Goal: Information Seeking & Learning: Learn about a topic

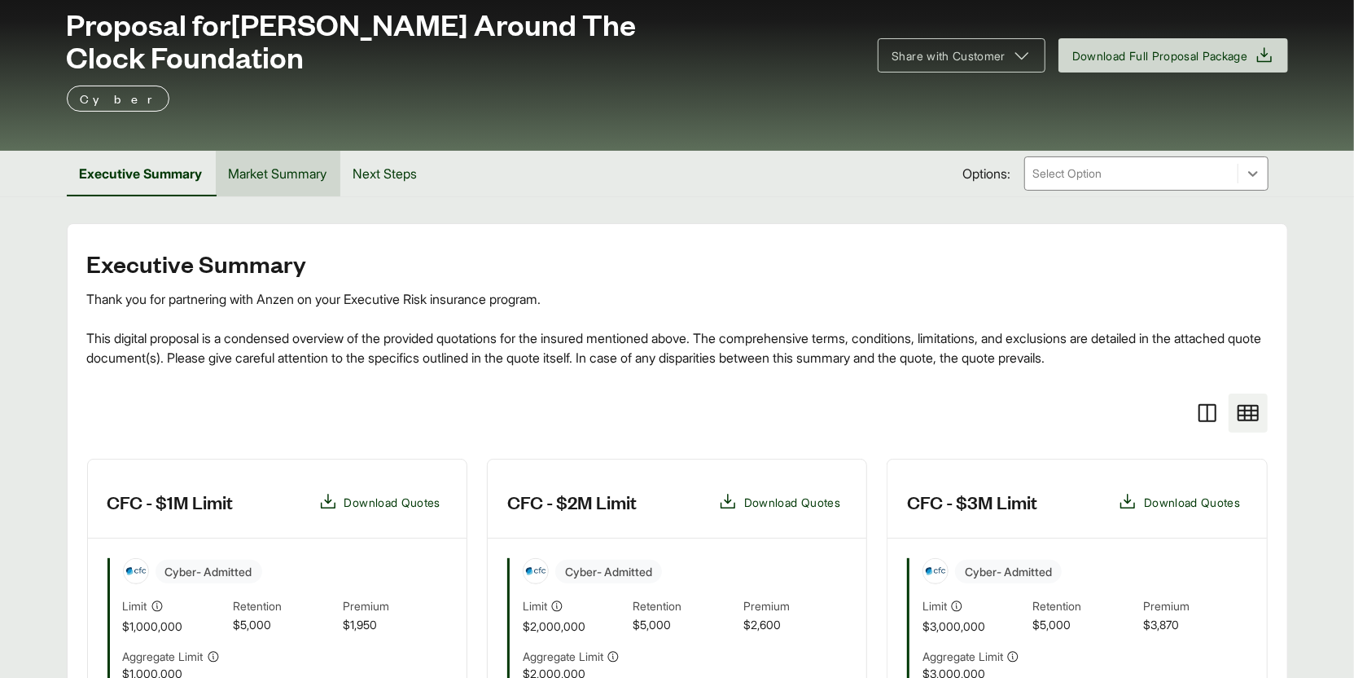
click at [284, 151] on button "Market Summary" at bounding box center [278, 174] width 125 height 46
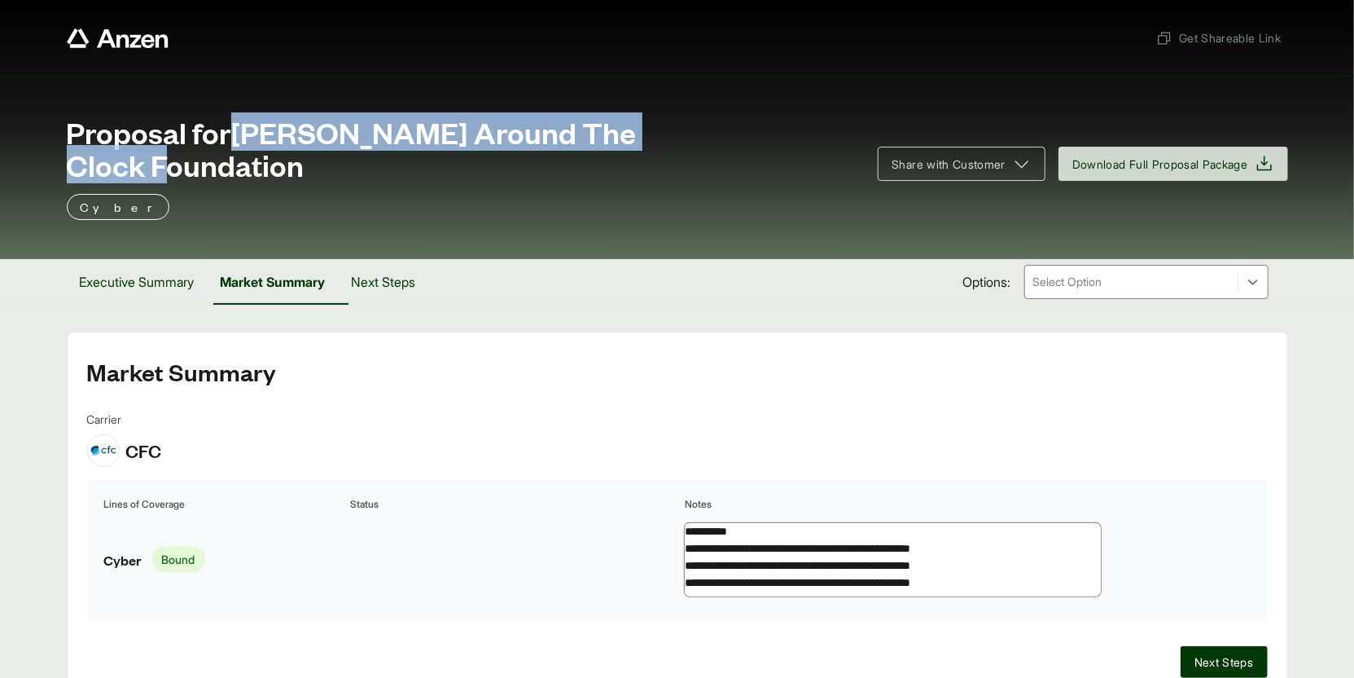
drag, startPoint x: 244, startPoint y: 137, endPoint x: 736, endPoint y: 143, distance: 492.0
click at [736, 143] on div "Proposal for Kern Around The Clock Foundation" at bounding box center [463, 148] width 792 height 65
copy span "[PERSON_NAME] Around The Clock Foundation"
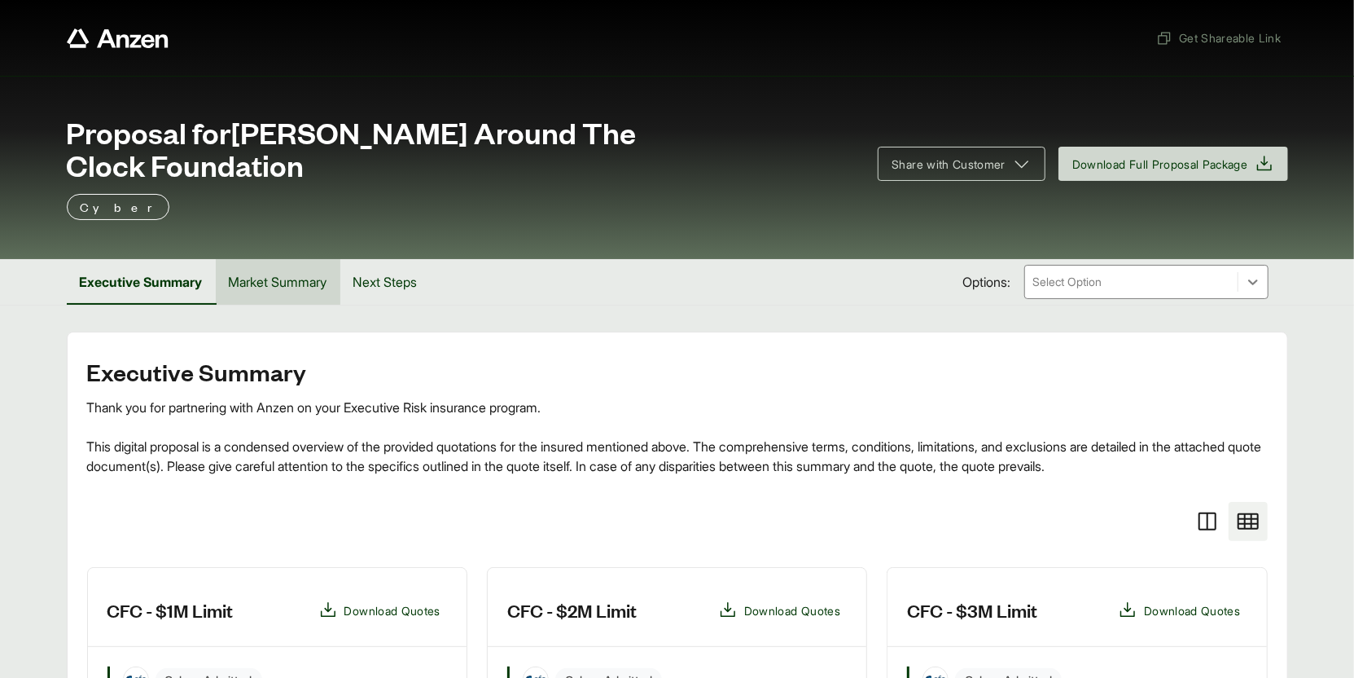
click at [312, 259] on button "Market Summary" at bounding box center [278, 282] width 125 height 46
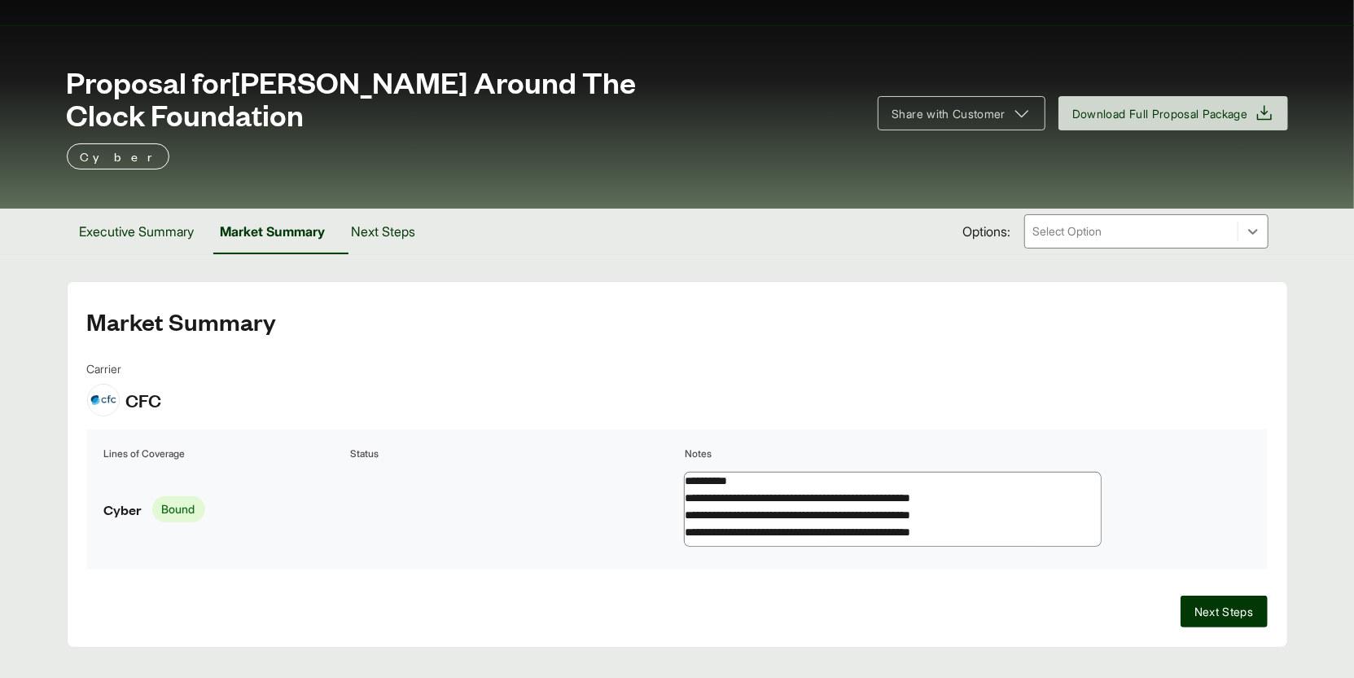
click at [1091, 360] on div "Carrier CFC" at bounding box center [677, 388] width 1181 height 56
